Goal: Information Seeking & Learning: Learn about a topic

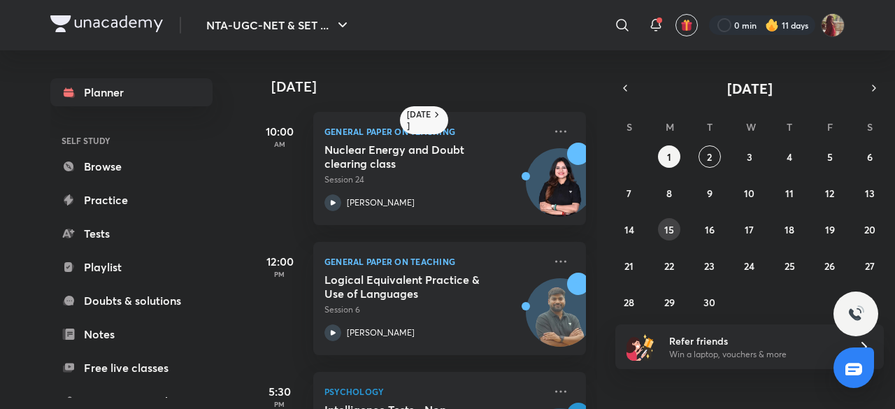
scroll to position [4, 0]
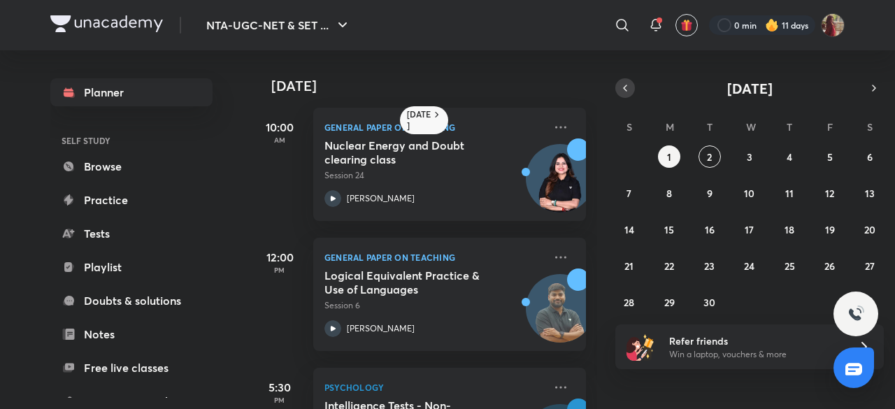
click at [628, 92] on icon "button" at bounding box center [624, 88] width 11 height 13
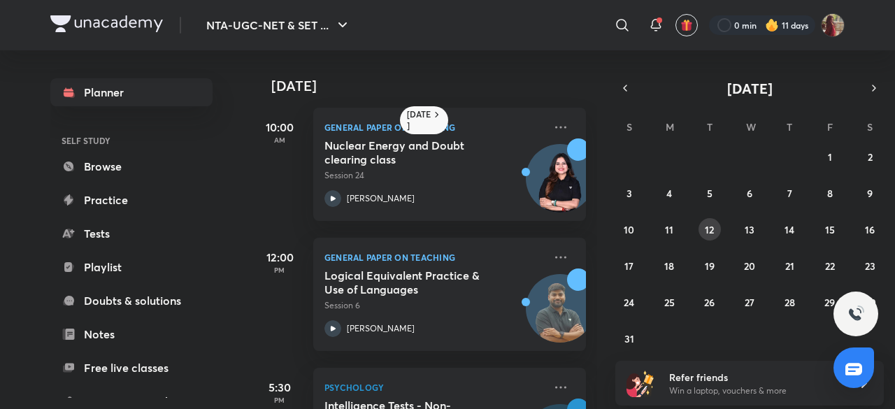
click at [716, 222] on button "12" at bounding box center [709, 229] width 22 height 22
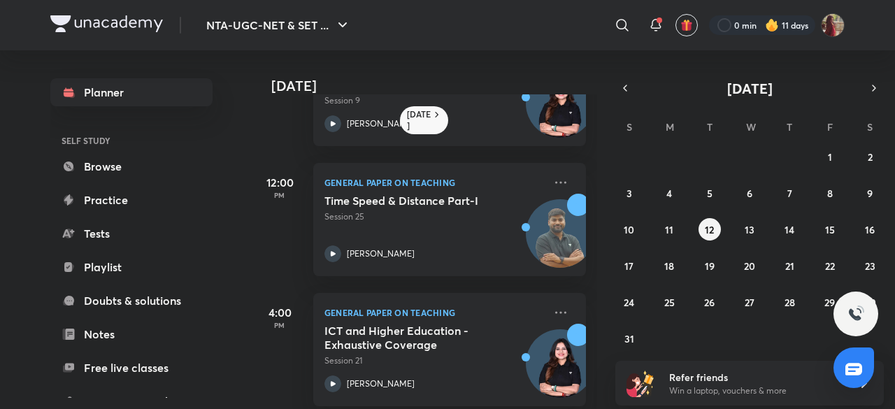
scroll to position [489, 0]
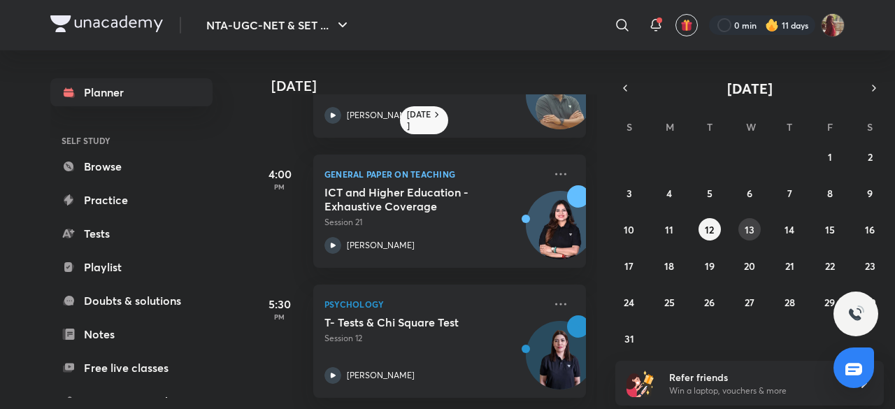
click at [740, 223] on button "13" at bounding box center [749, 229] width 22 height 22
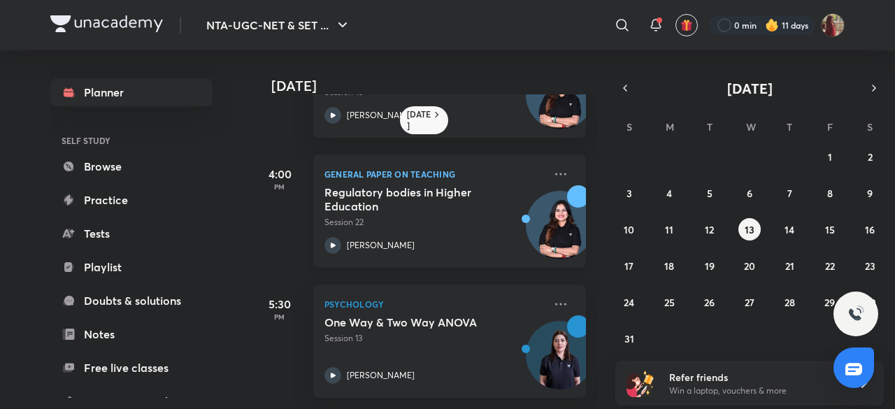
scroll to position [0, 0]
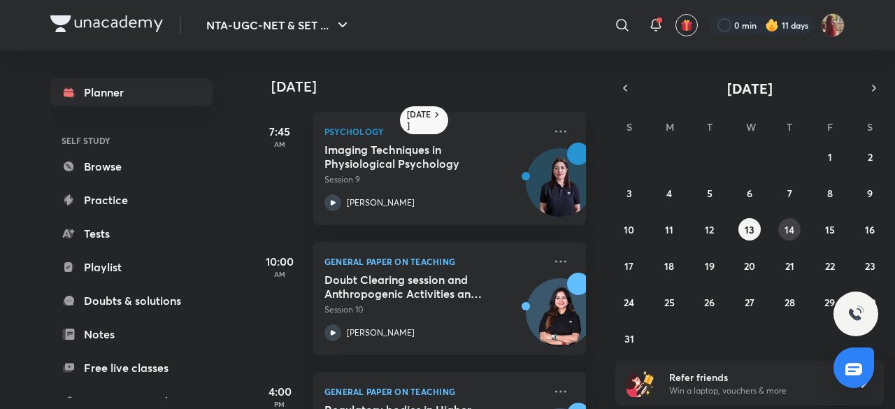
click at [789, 223] on abbr "14" at bounding box center [789, 229] width 10 height 13
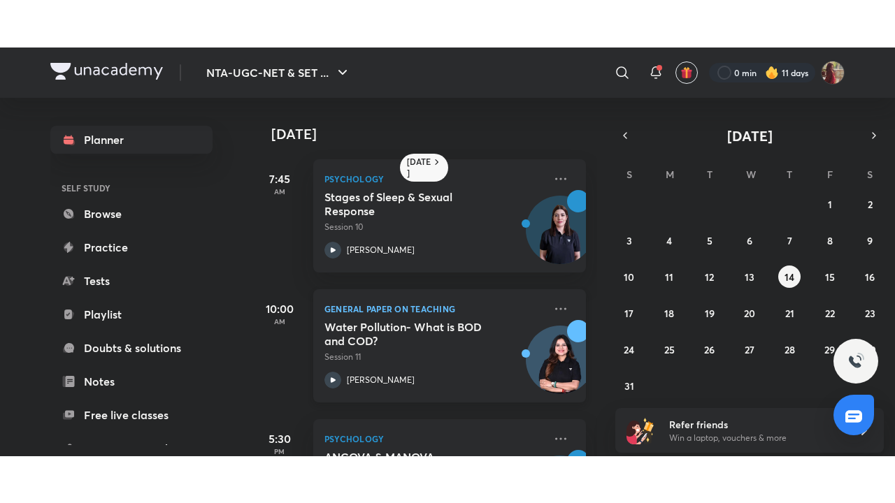
scroll to position [99, 0]
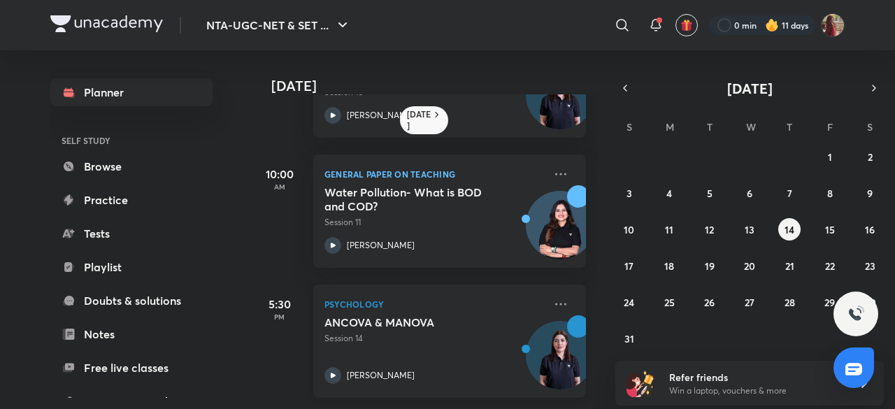
click at [333, 367] on icon at bounding box center [332, 375] width 17 height 17
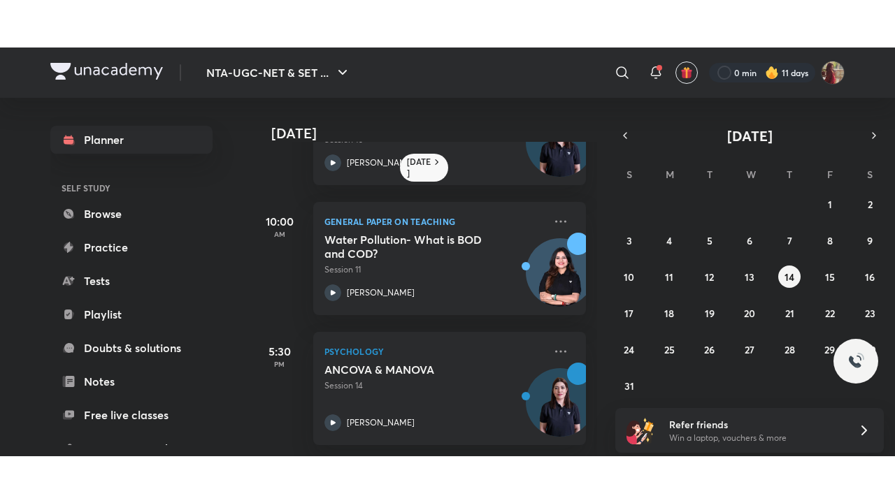
scroll to position [4, 0]
